Goal: Task Accomplishment & Management: Use online tool/utility

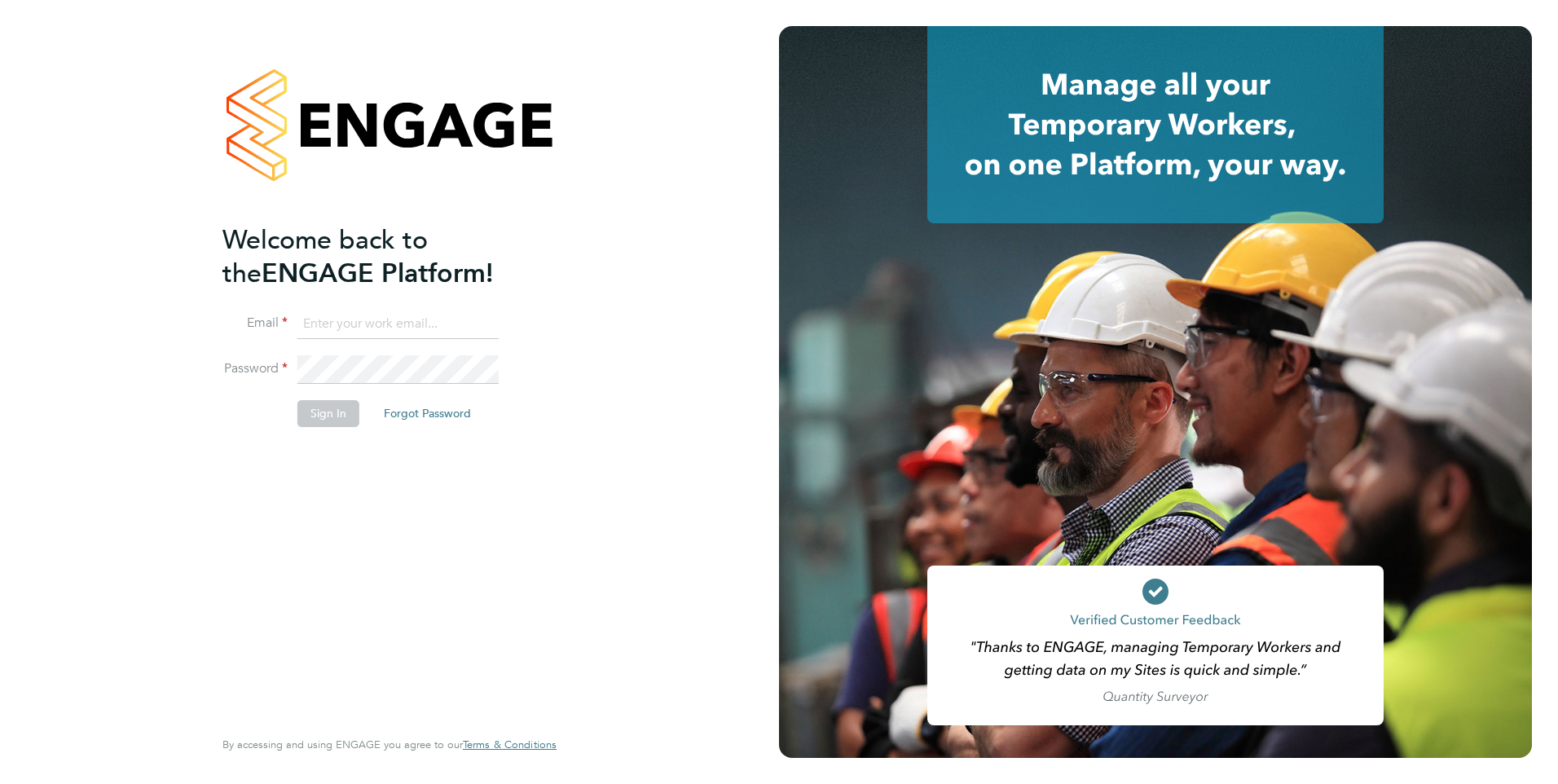
type input "phil.fifield@bhafc.co.uk"
click at [309, 414] on button "Sign In" at bounding box center [328, 413] width 62 height 26
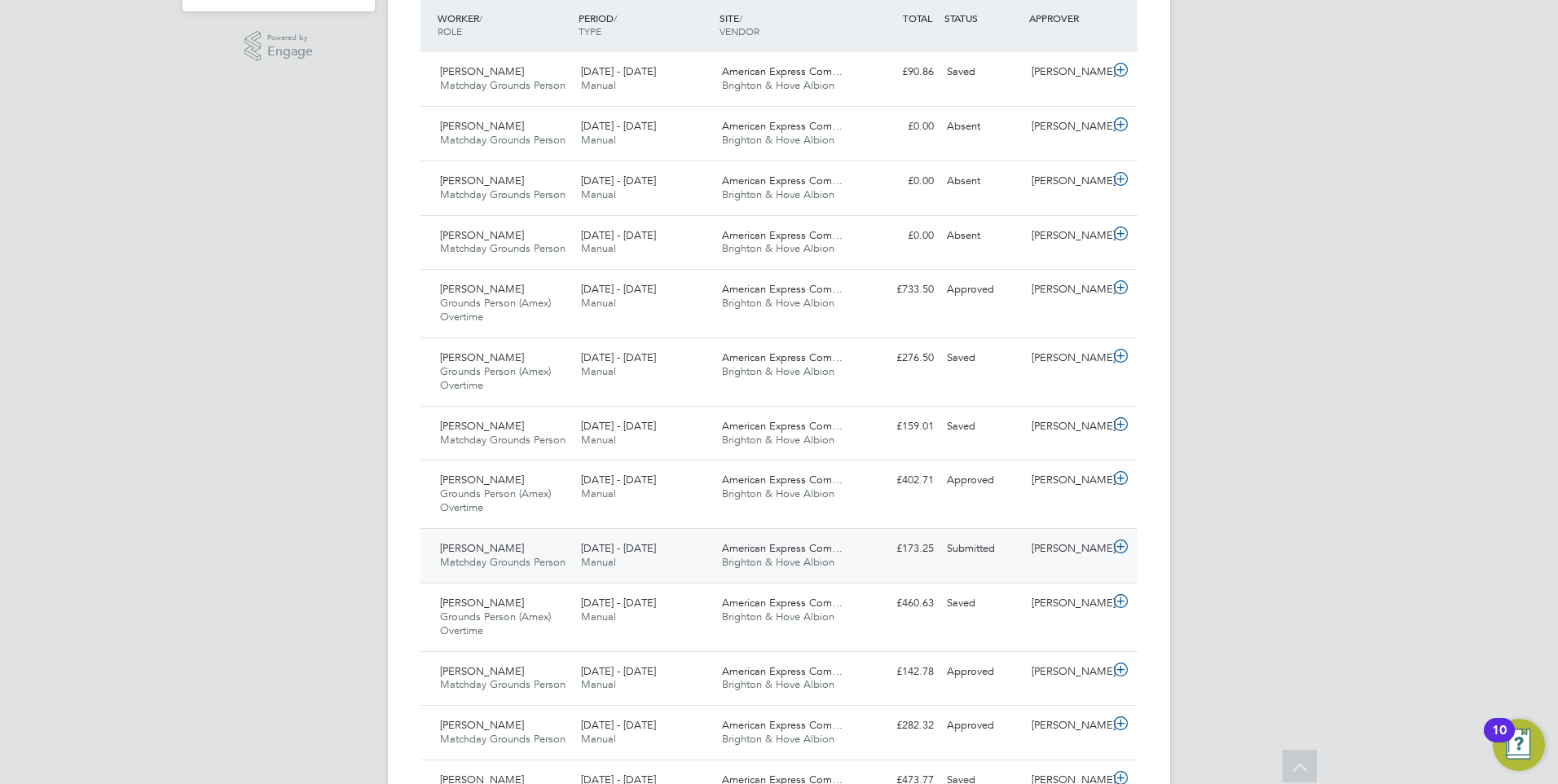
click at [1121, 551] on icon at bounding box center [1120, 546] width 20 height 13
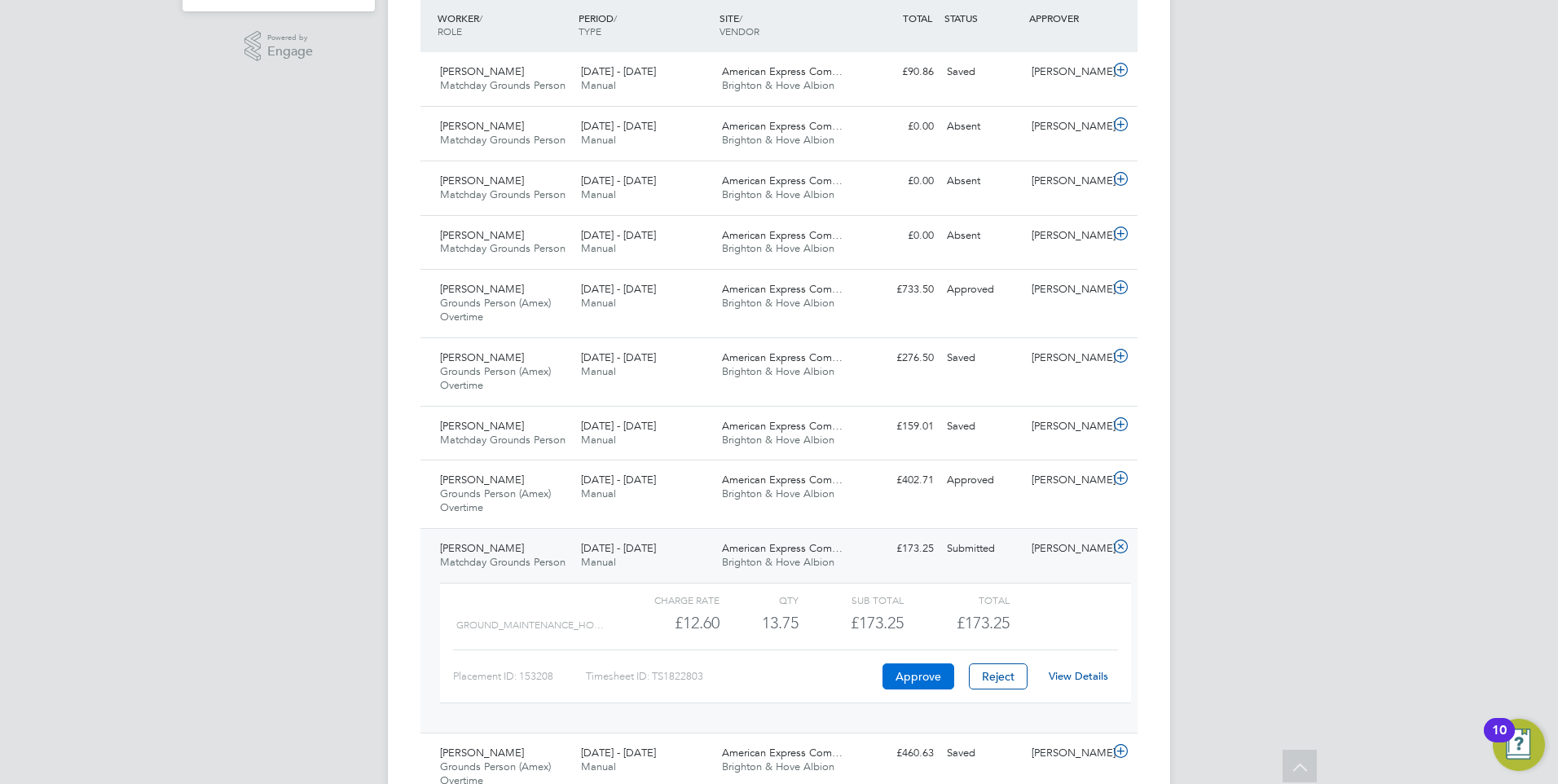
click at [924, 675] on button "Approve" at bounding box center [918, 676] width 72 height 26
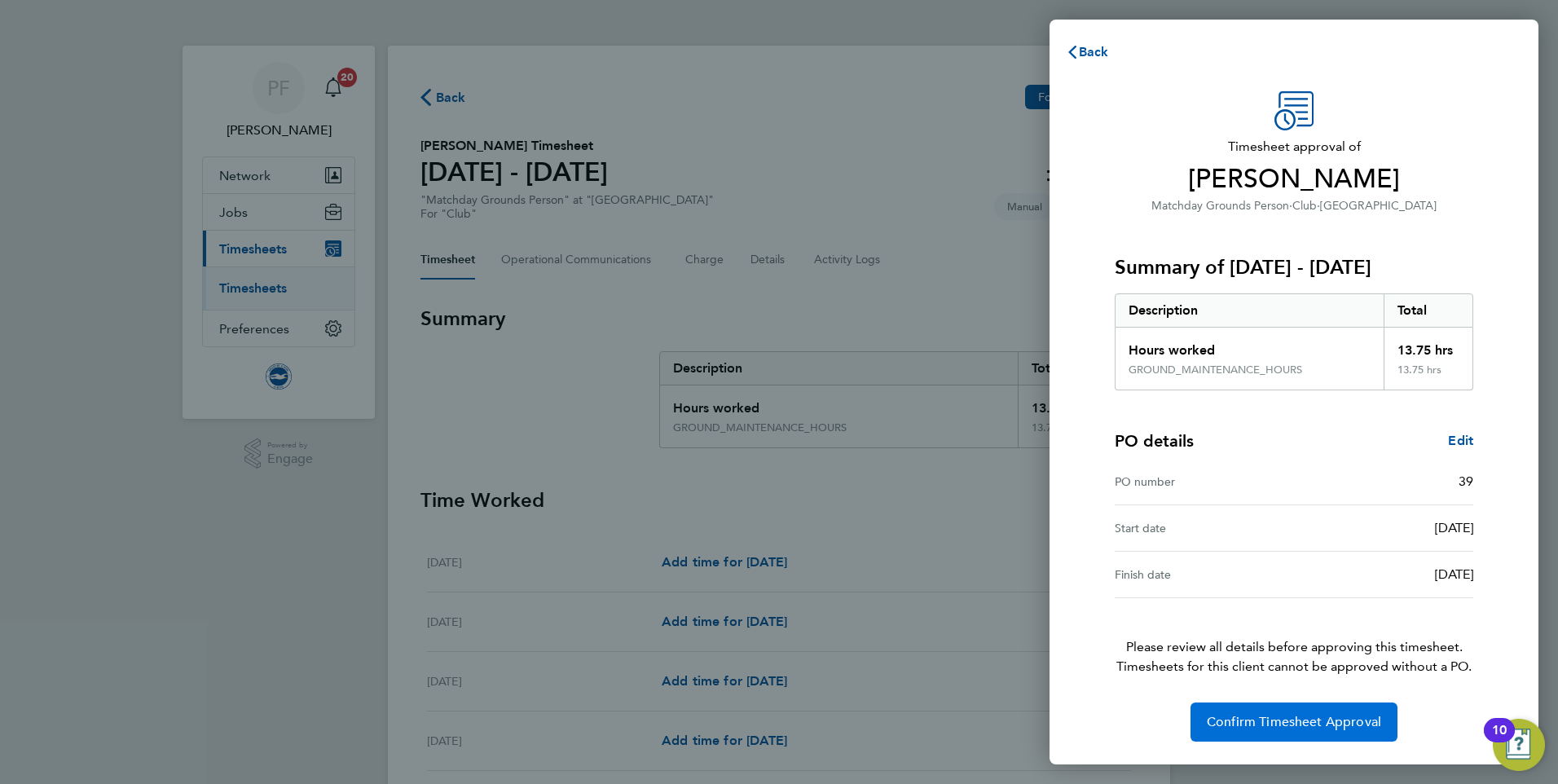
click at [1223, 714] on span "Confirm Timesheet Approval" at bounding box center [1294, 722] width 174 height 16
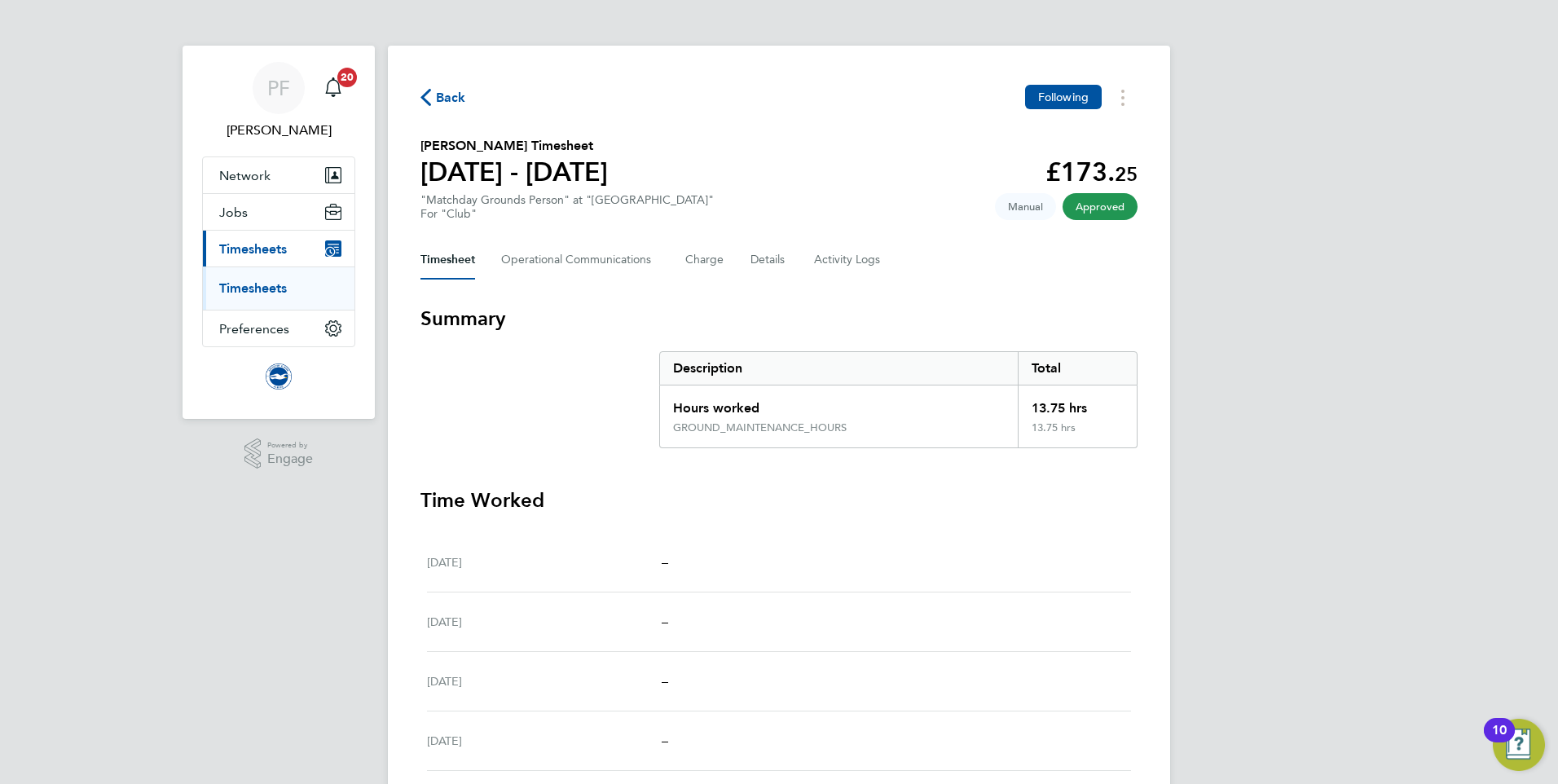
click at [457, 99] on span "Back" at bounding box center [451, 98] width 30 height 20
